Goal: Task Accomplishment & Management: Manage account settings

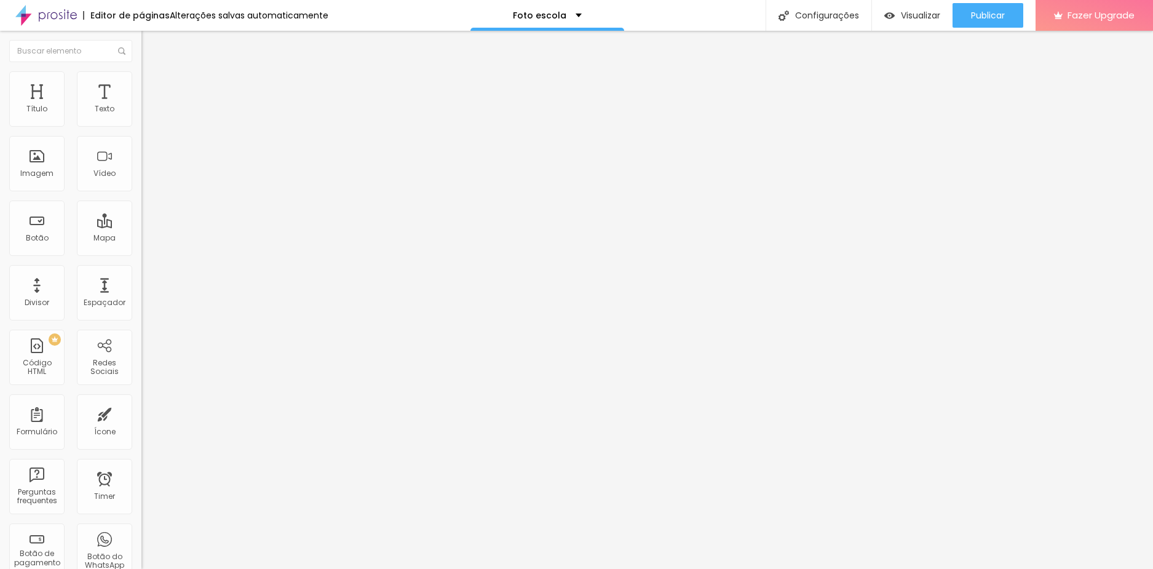
click at [141, 253] on input "www.estudioflorestars.com.br/sessaofotografica" at bounding box center [215, 247] width 148 height 12
